Goal: Find contact information: Find contact information

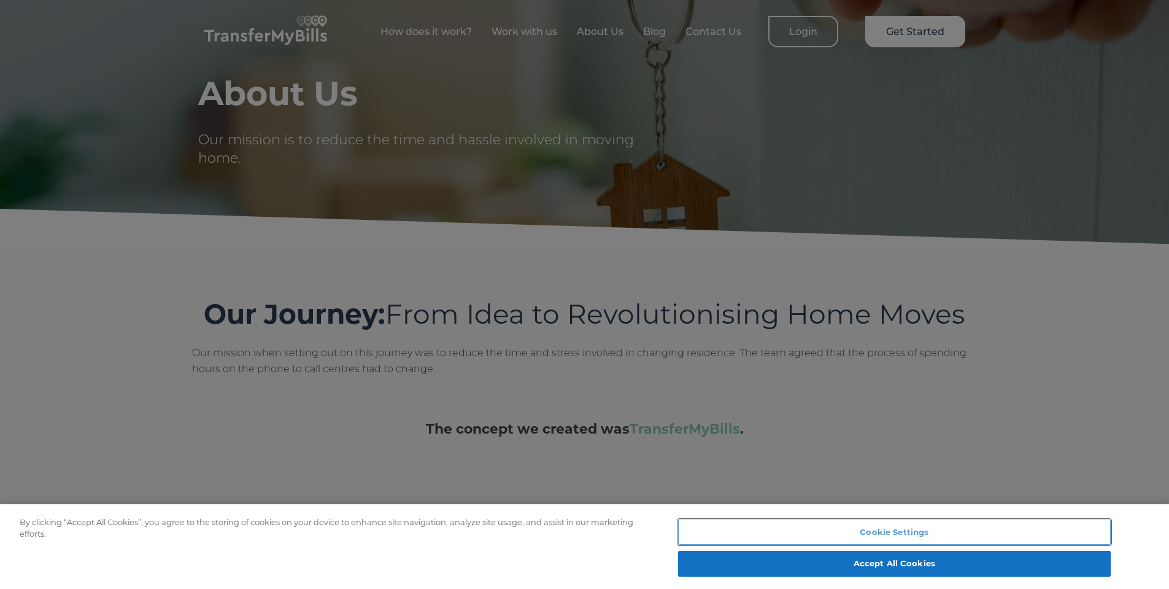
click at [625, 349] on button "Cookie Settings" at bounding box center [894, 532] width 433 height 26
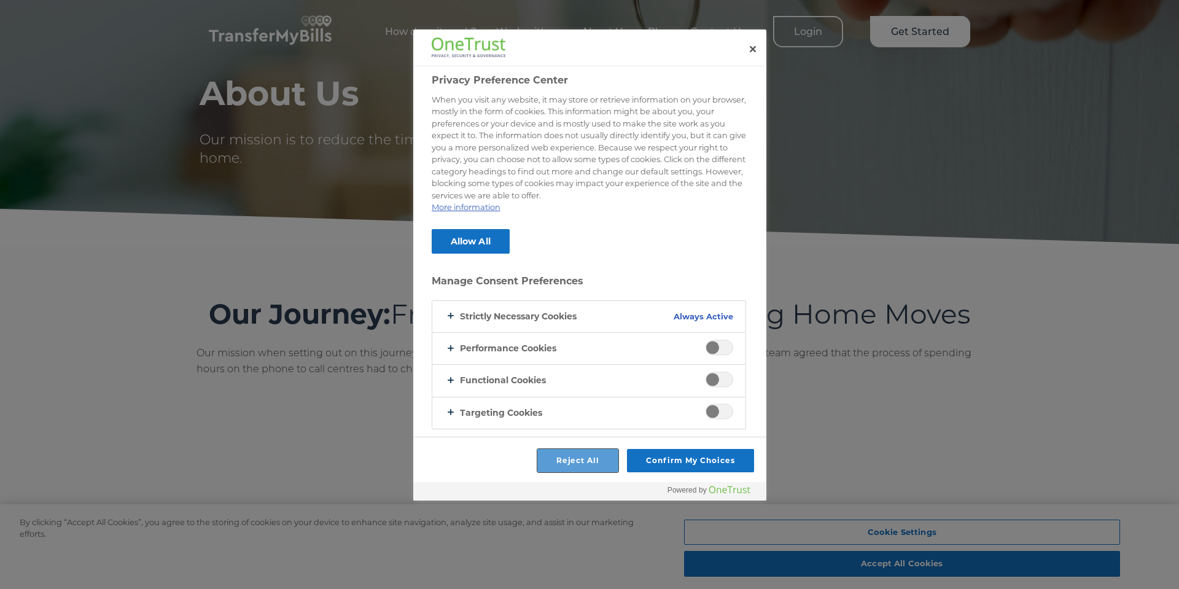
click at [606, 349] on button "Reject All" at bounding box center [578, 460] width 82 height 23
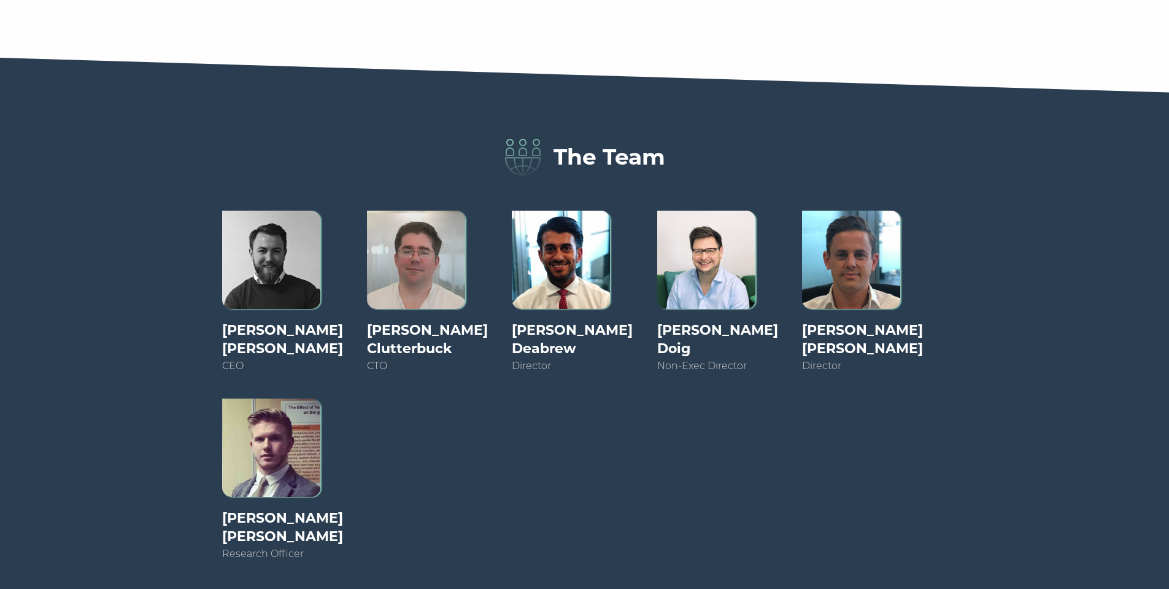
scroll to position [921, 0]
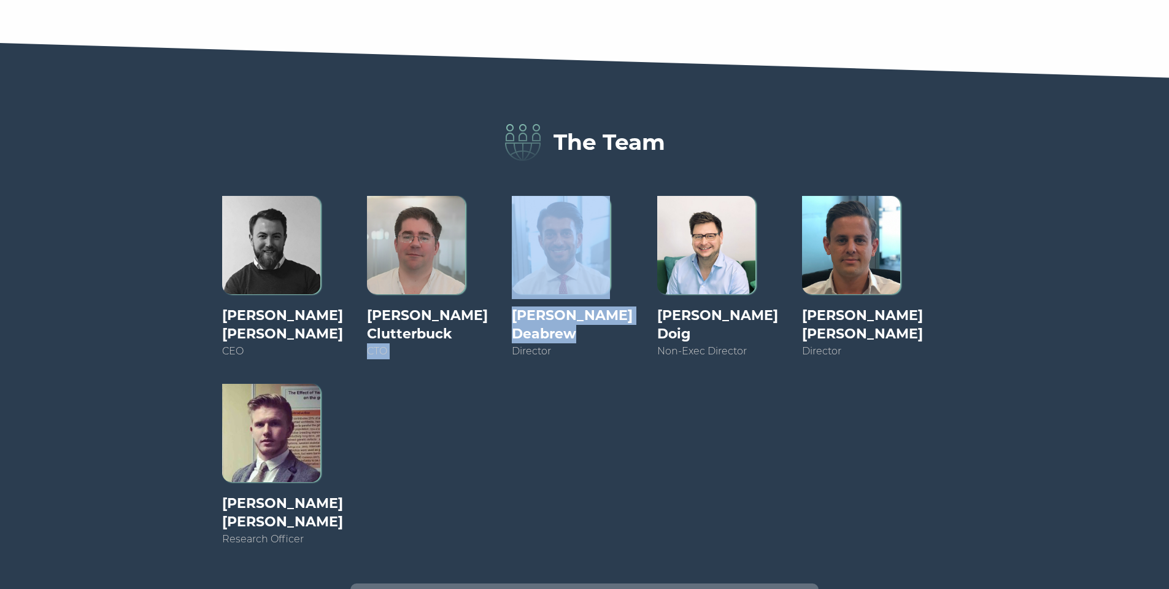
drag, startPoint x: 530, startPoint y: 335, endPoint x: 592, endPoint y: 338, distance: 62.0
click at [592, 338] on div "Tyler Betts CEO Nigel Clutterbuck CTO Jason Deabrew Director Alastair Doig Non-…" at bounding box center [585, 384] width 750 height 400
click at [594, 336] on h4 "[PERSON_NAME]" at bounding box center [584, 324] width 145 height 37
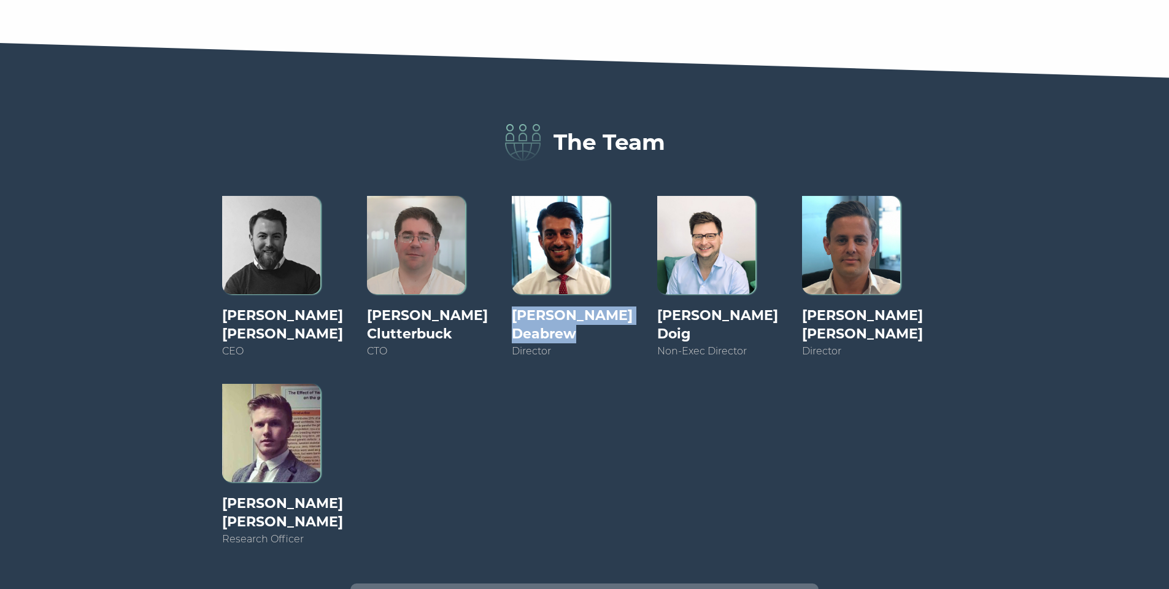
drag, startPoint x: 541, startPoint y: 317, endPoint x: 601, endPoint y: 331, distance: 61.8
click at [601, 331] on h4 "[PERSON_NAME]" at bounding box center [584, 324] width 145 height 37
copy h4 "[PERSON_NAME]"
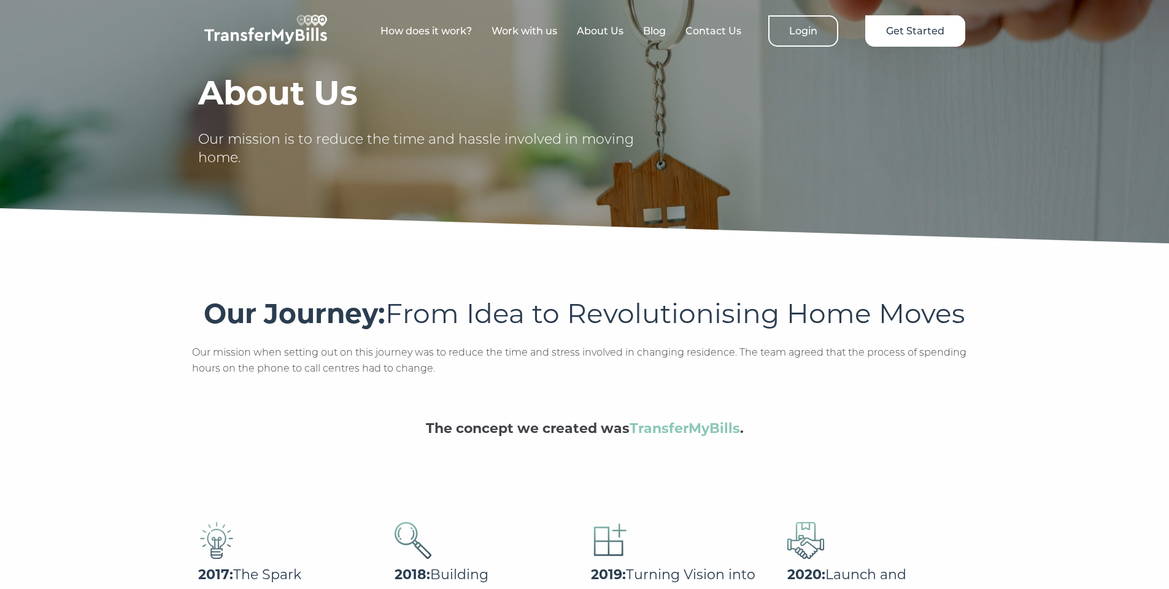
scroll to position [0, 0]
click at [591, 28] on link "About Us" at bounding box center [600, 32] width 47 height 12
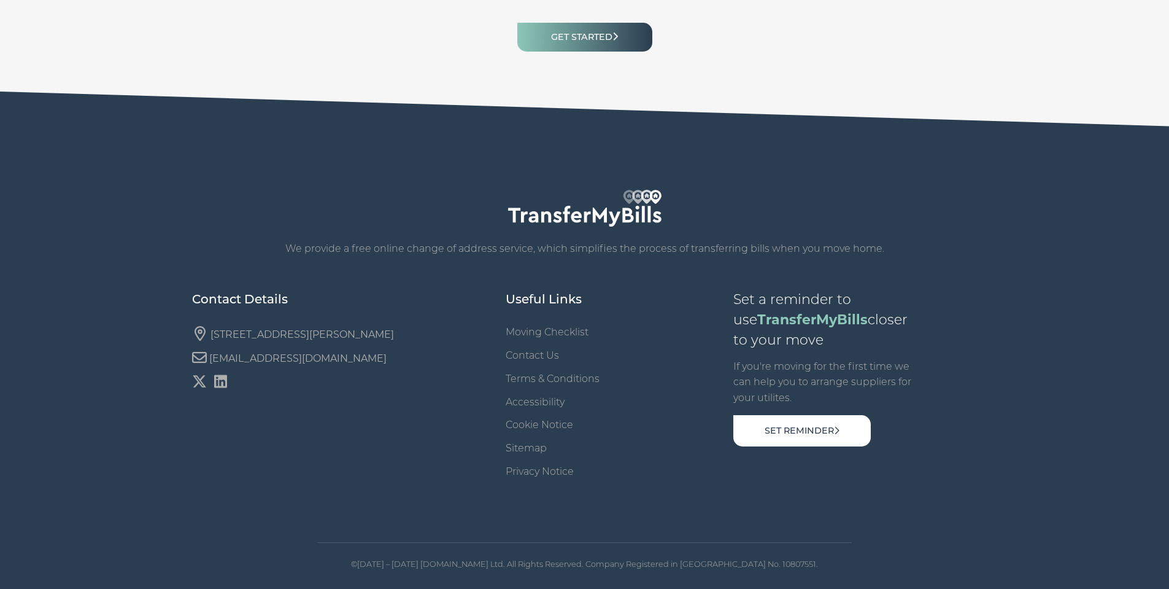
scroll to position [1792, 0]
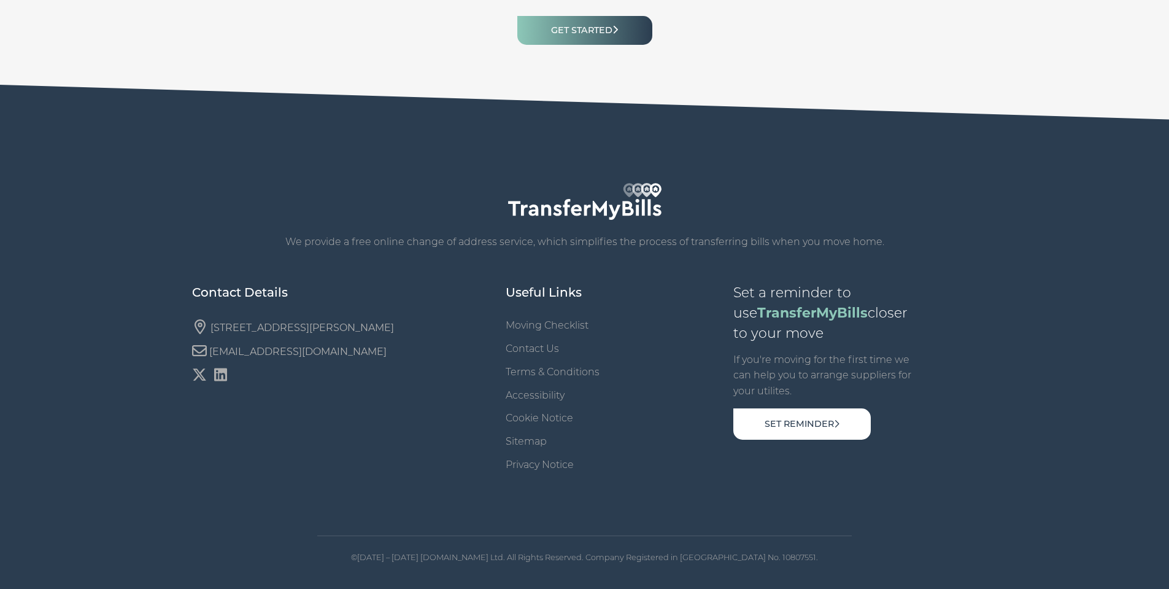
click at [226, 378] on icon at bounding box center [220, 374] width 13 height 13
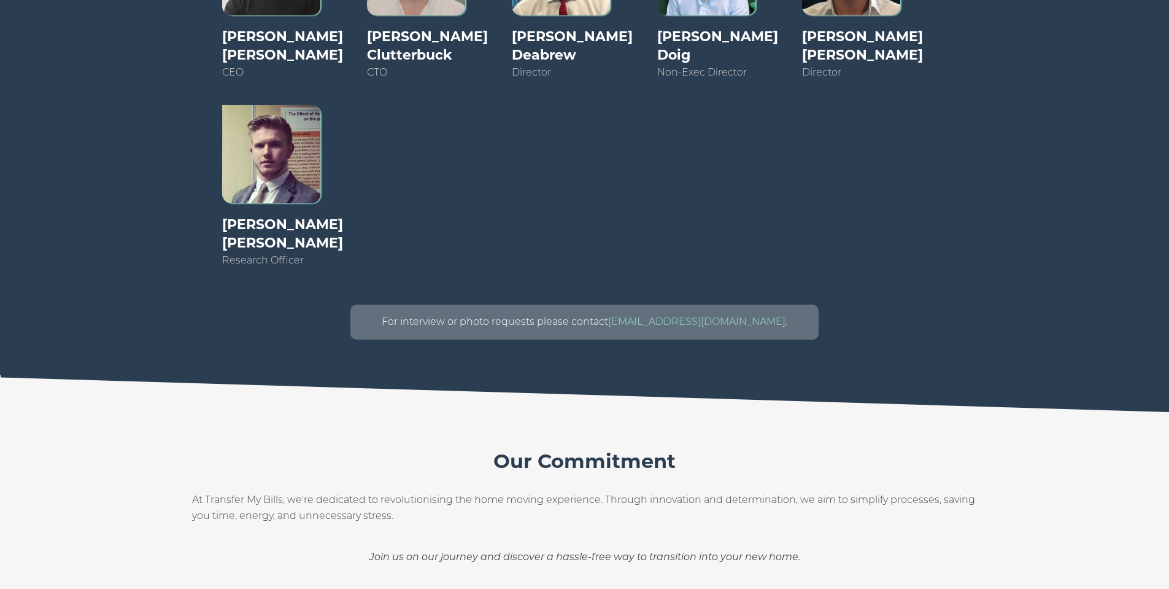
scroll to position [1117, 0]
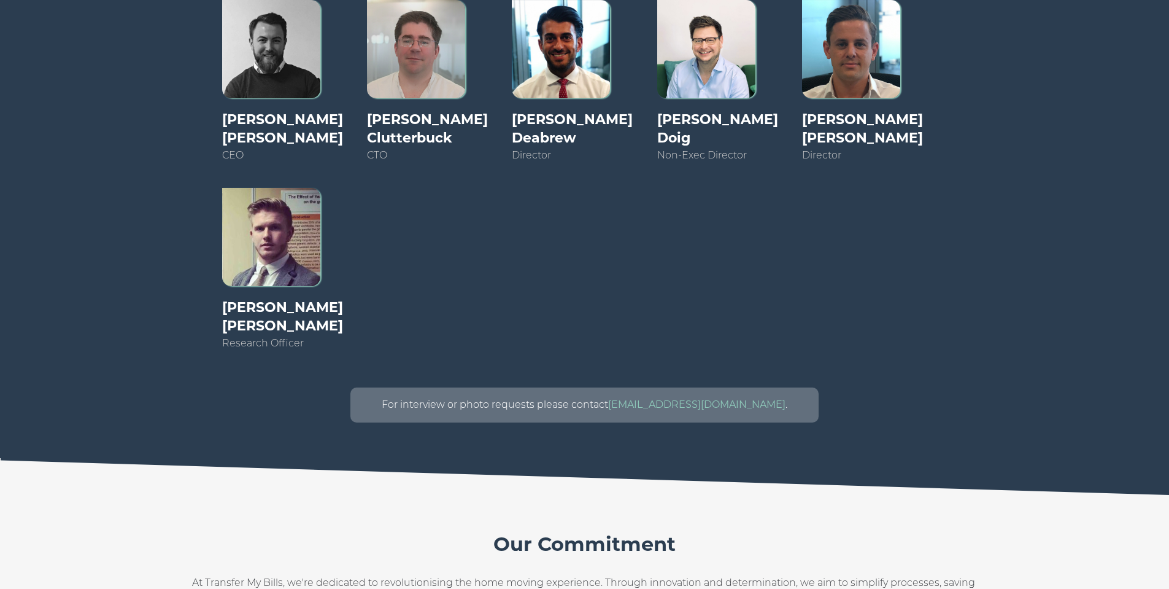
click at [320, 87] on img at bounding box center [271, 49] width 98 height 98
click at [303, 131] on h4 "[PERSON_NAME]" at bounding box center [294, 128] width 145 height 37
click at [454, 144] on h4 "[PERSON_NAME]" at bounding box center [439, 128] width 145 height 37
drag, startPoint x: 533, startPoint y: 135, endPoint x: 559, endPoint y: 141, distance: 25.9
click at [559, 141] on h4 "[PERSON_NAME]" at bounding box center [584, 128] width 145 height 37
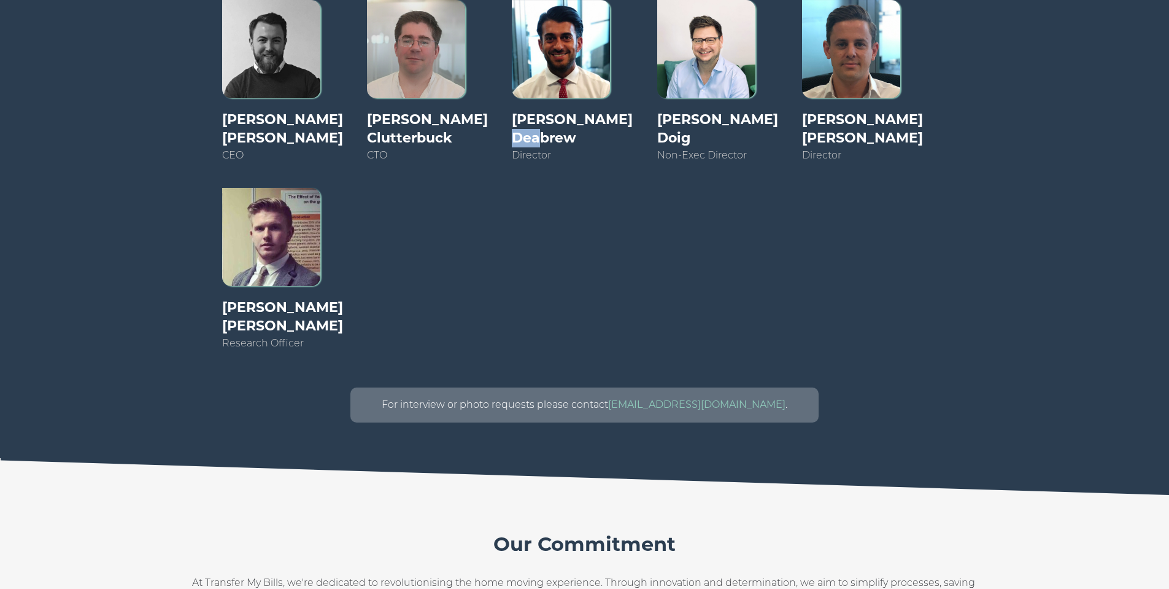
click at [576, 79] on img at bounding box center [561, 49] width 98 height 98
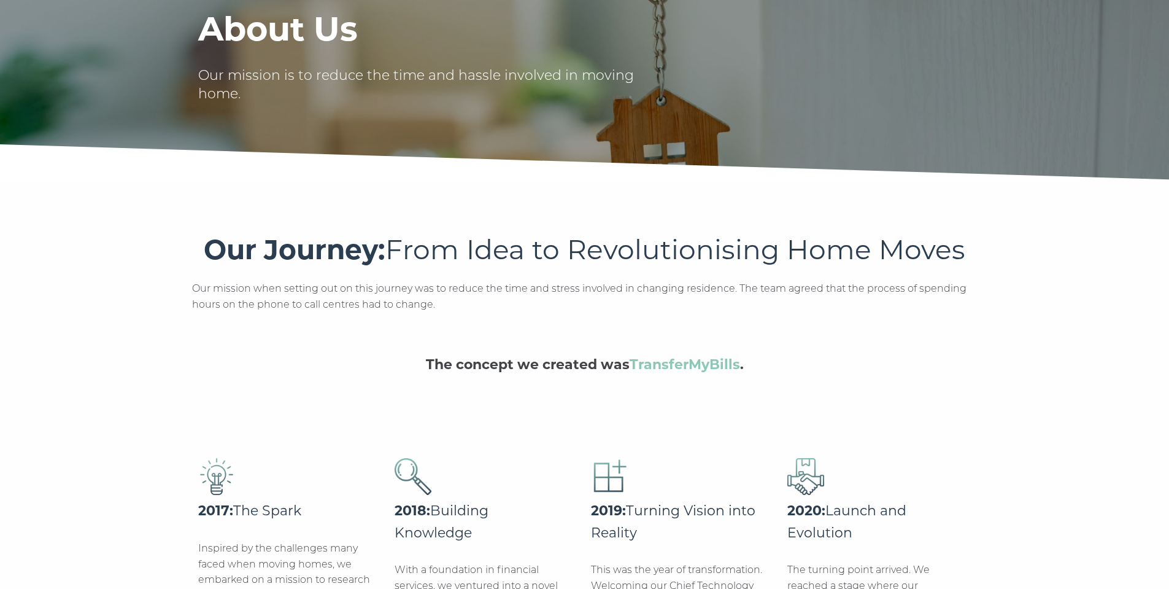
scroll to position [0, 0]
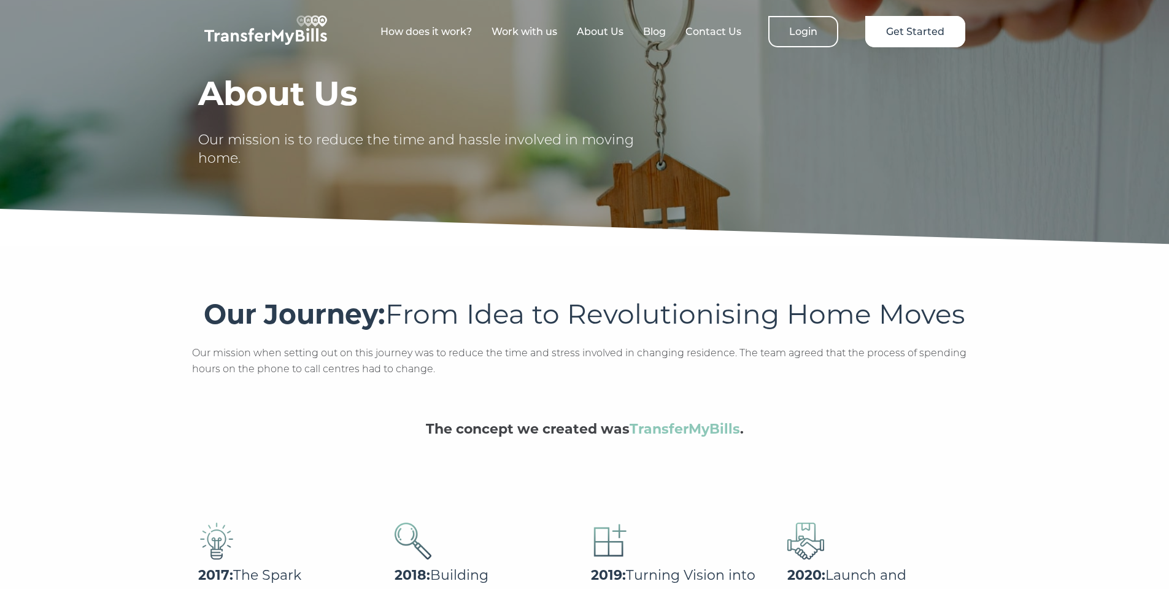
click at [662, 30] on link "Blog" at bounding box center [654, 32] width 23 height 12
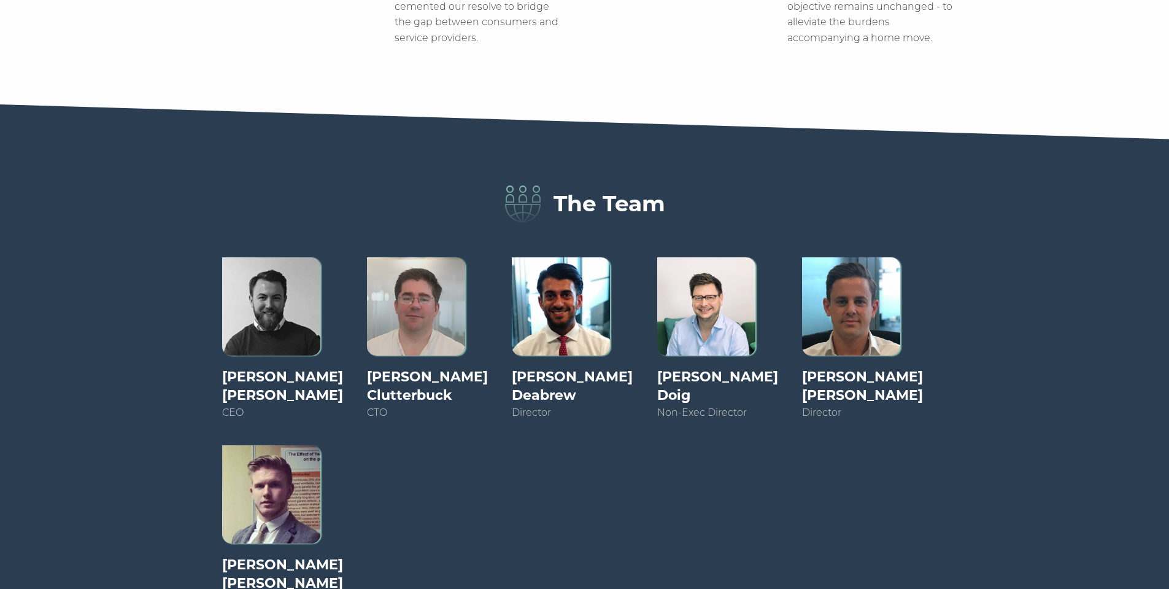
scroll to position [798, 0]
